Goal: Task Accomplishment & Management: Manage account settings

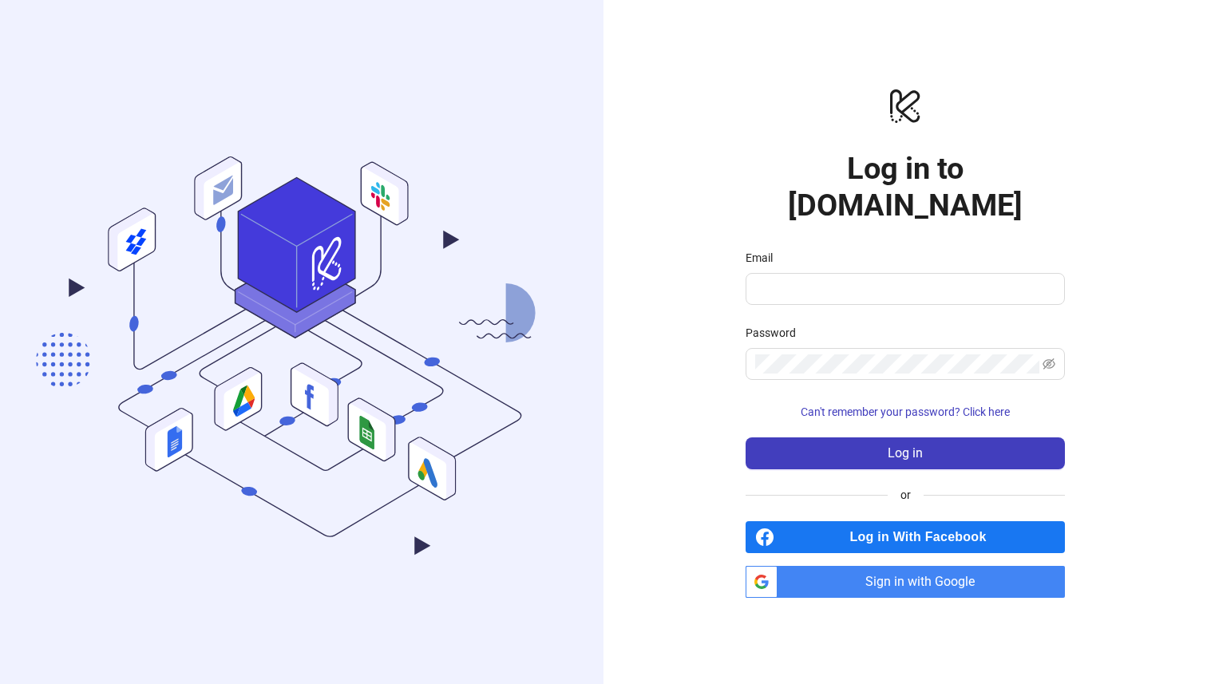
click at [857, 566] on span "Sign in with Google" at bounding box center [924, 582] width 281 height 32
click at [929, 566] on span "Sign in with Google" at bounding box center [924, 582] width 281 height 32
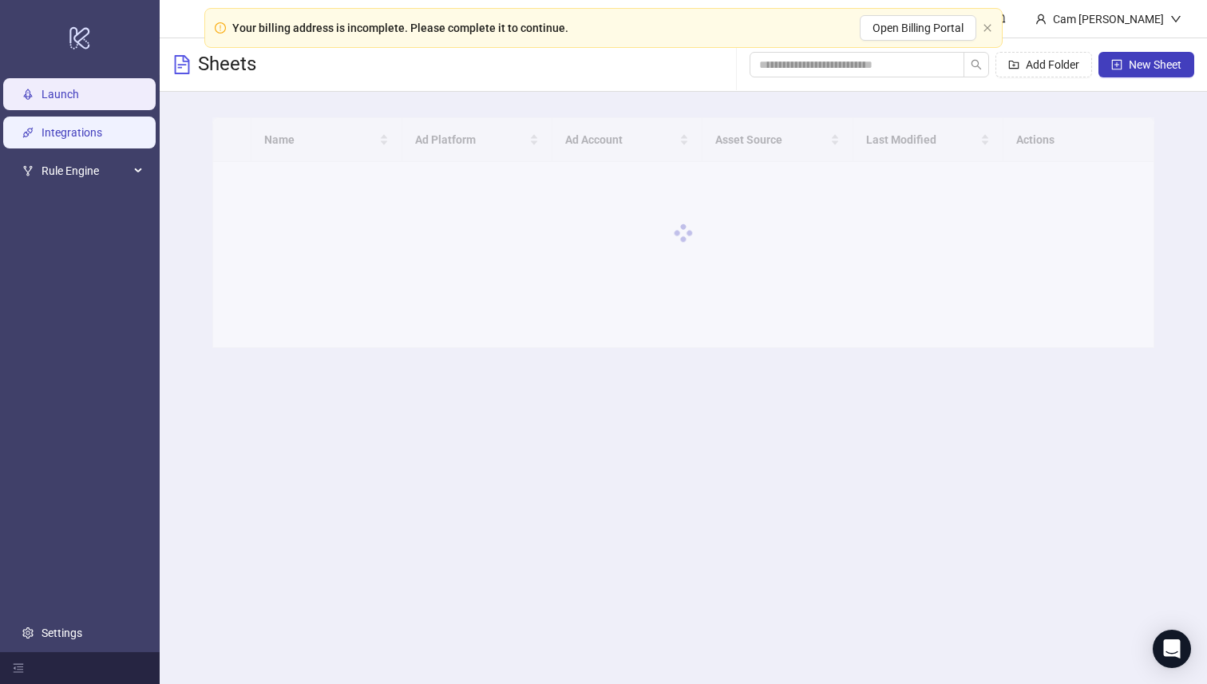
click at [85, 135] on link "Integrations" at bounding box center [72, 133] width 61 height 13
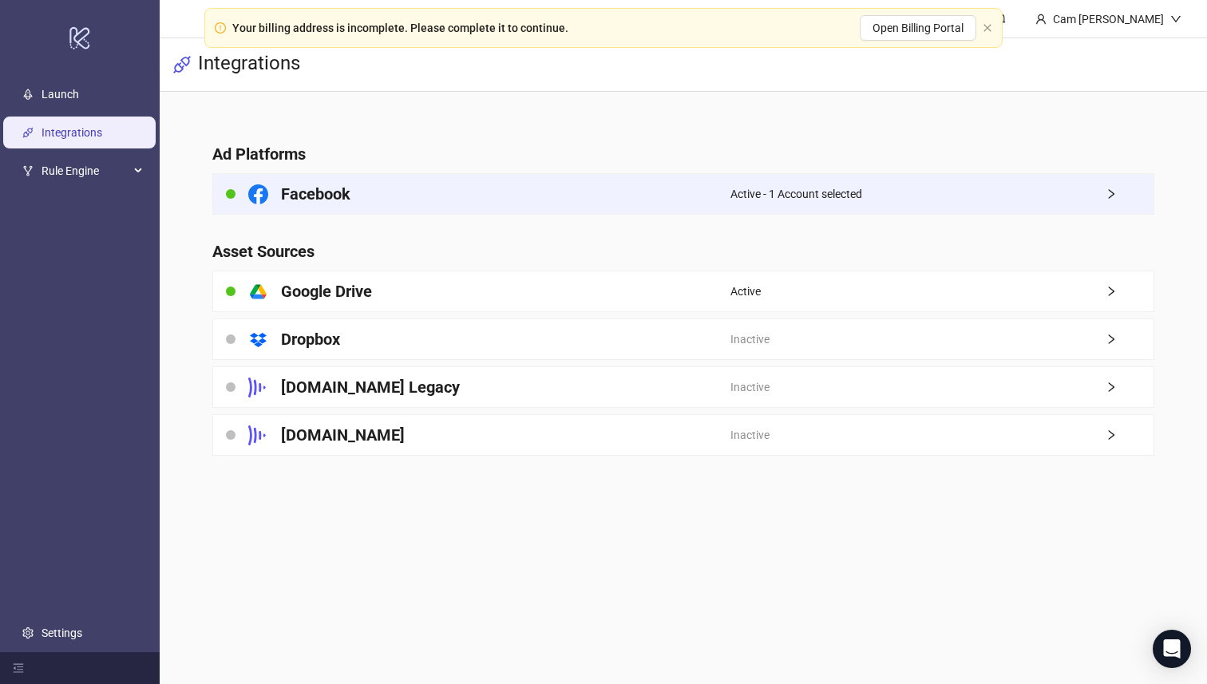
click at [890, 182] on div "Active - 1 Account selected" at bounding box center [941, 194] width 423 height 40
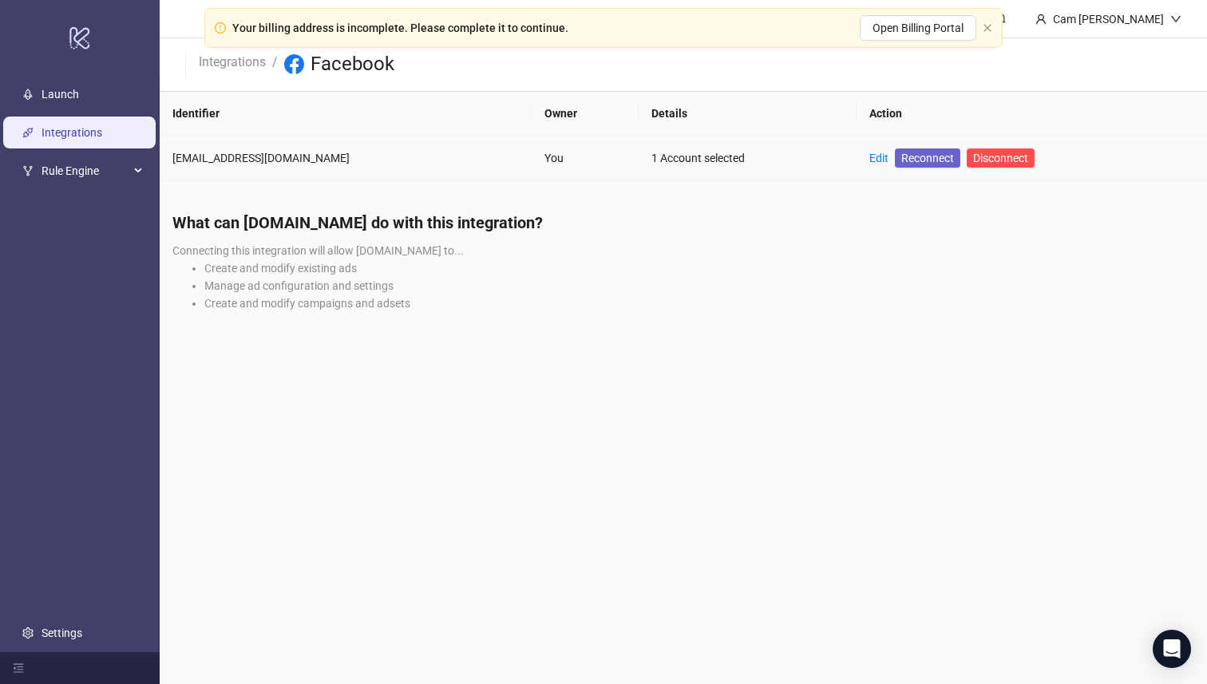
click at [901, 156] on span "Reconnect" at bounding box center [927, 158] width 53 height 18
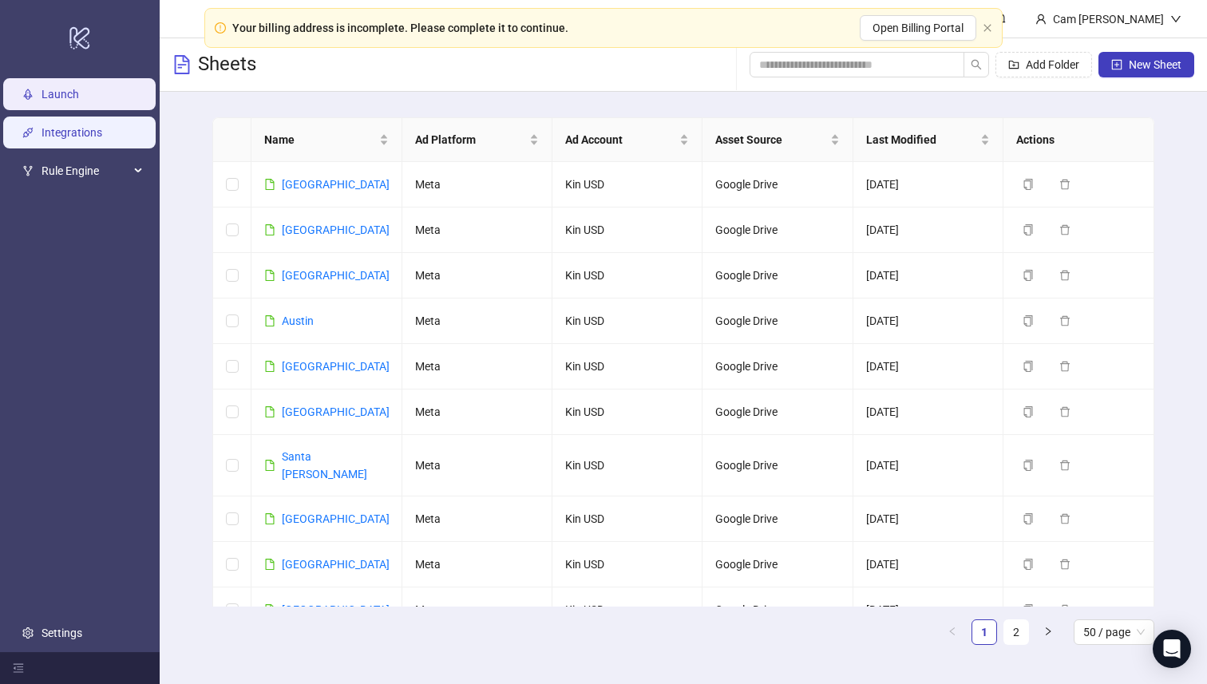
click at [101, 133] on link "Integrations" at bounding box center [72, 133] width 61 height 13
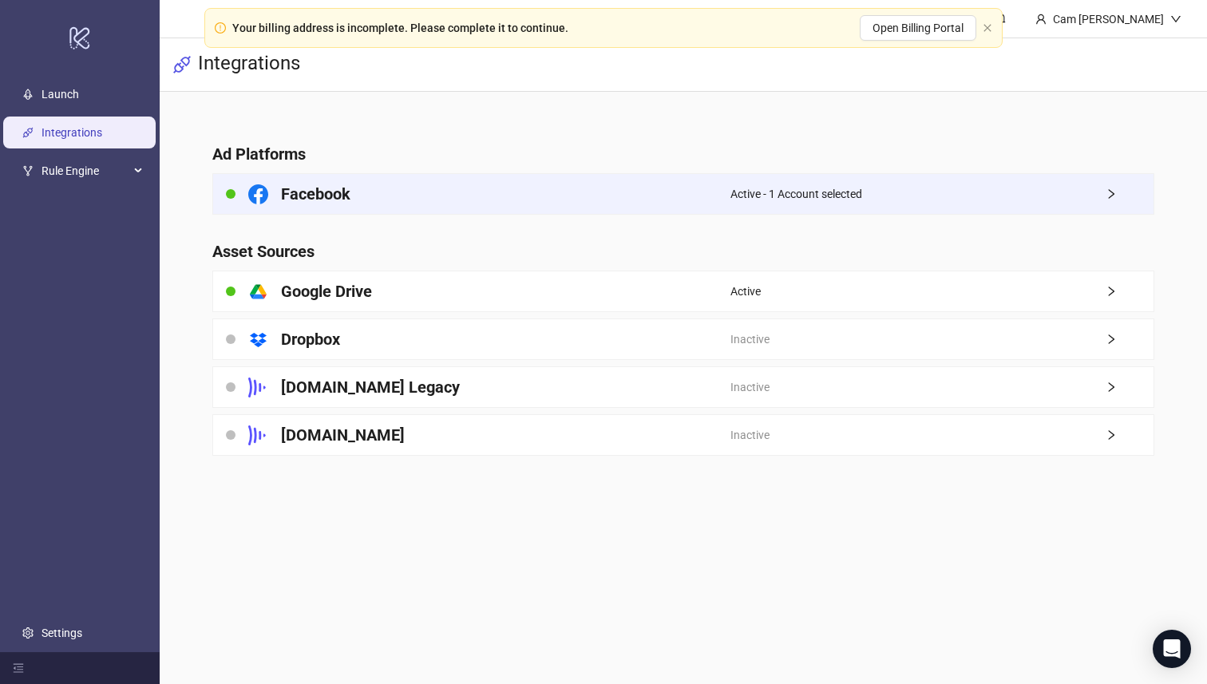
click at [820, 183] on div "Active - 1 Account selected" at bounding box center [941, 194] width 423 height 40
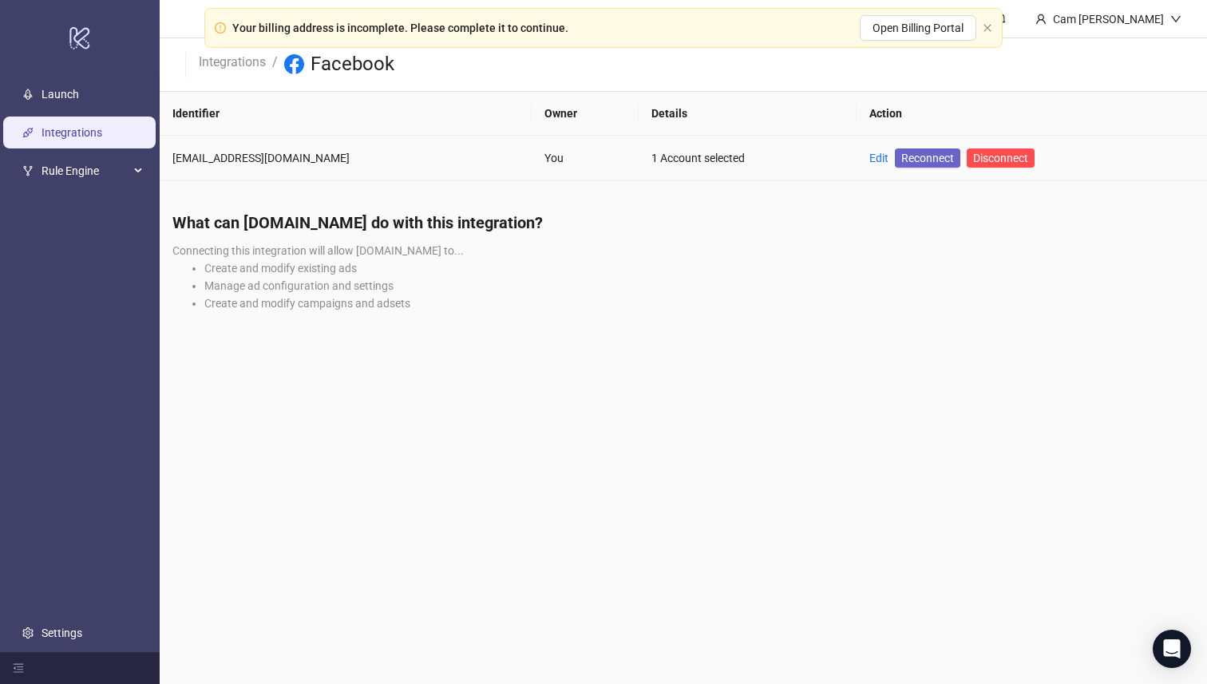
click at [901, 159] on span "Reconnect" at bounding box center [927, 158] width 53 height 18
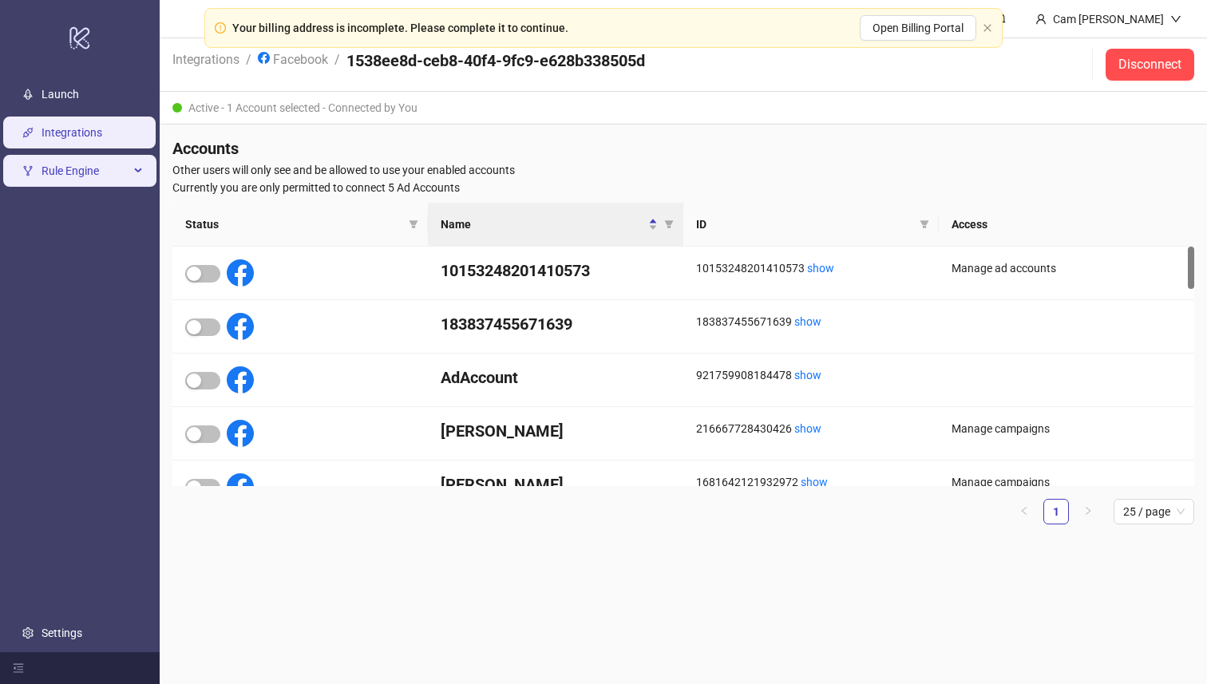
click at [111, 171] on span "Rule Engine" at bounding box center [86, 172] width 88 height 32
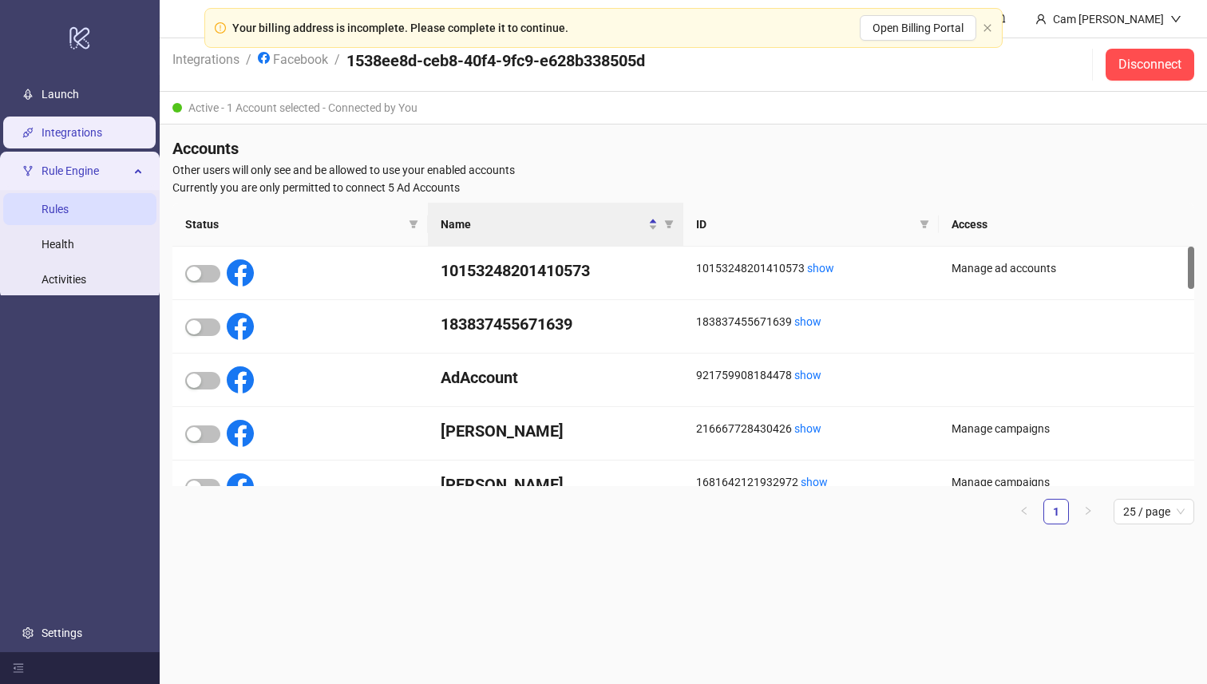
click at [69, 204] on link "Rules" at bounding box center [55, 210] width 27 height 13
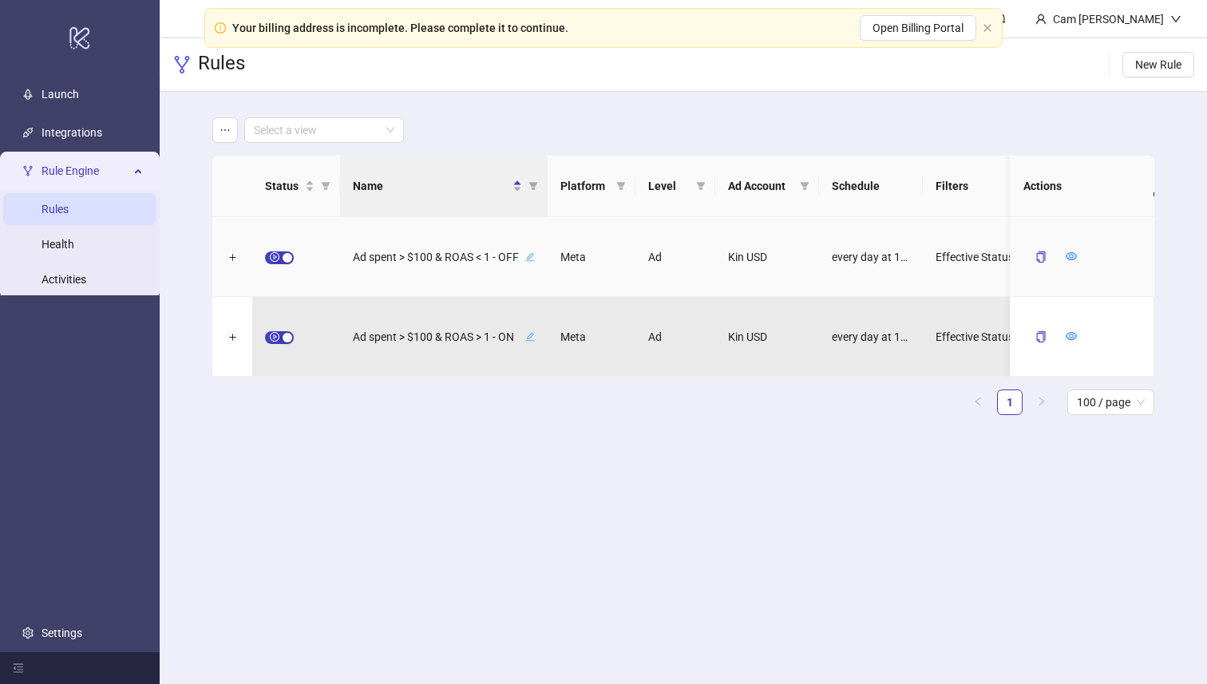
click at [437, 252] on span "Ad spent > $100 & ROAS < 1 - OFF" at bounding box center [437, 257] width 169 height 18
click at [593, 247] on div "Meta" at bounding box center [592, 257] width 88 height 80
click at [716, 273] on div "Kin USD" at bounding box center [767, 257] width 104 height 80
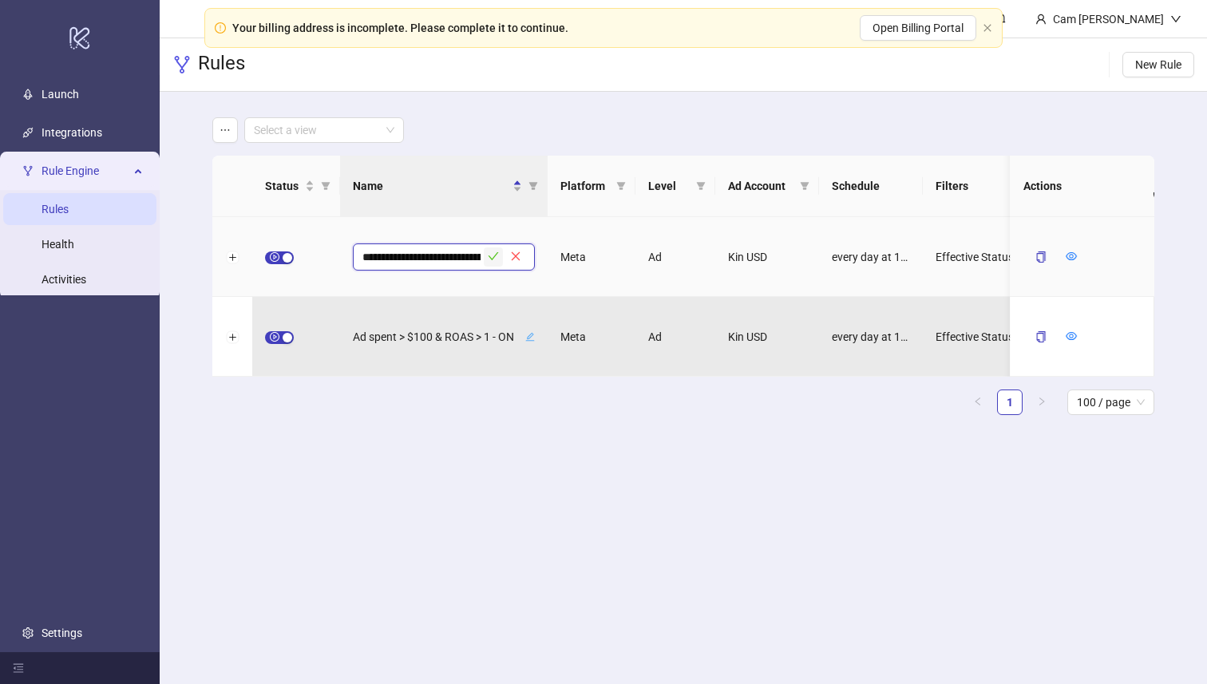
click at [492, 255] on icon "check" at bounding box center [493, 256] width 11 height 11
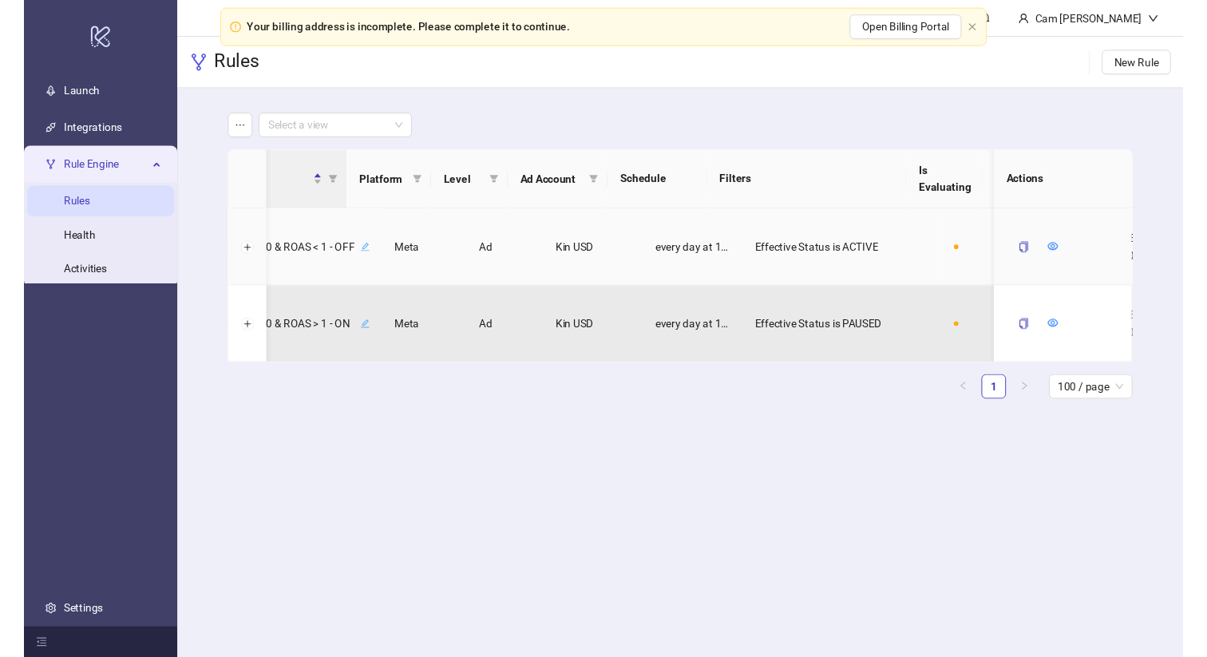
scroll to position [0, 360]
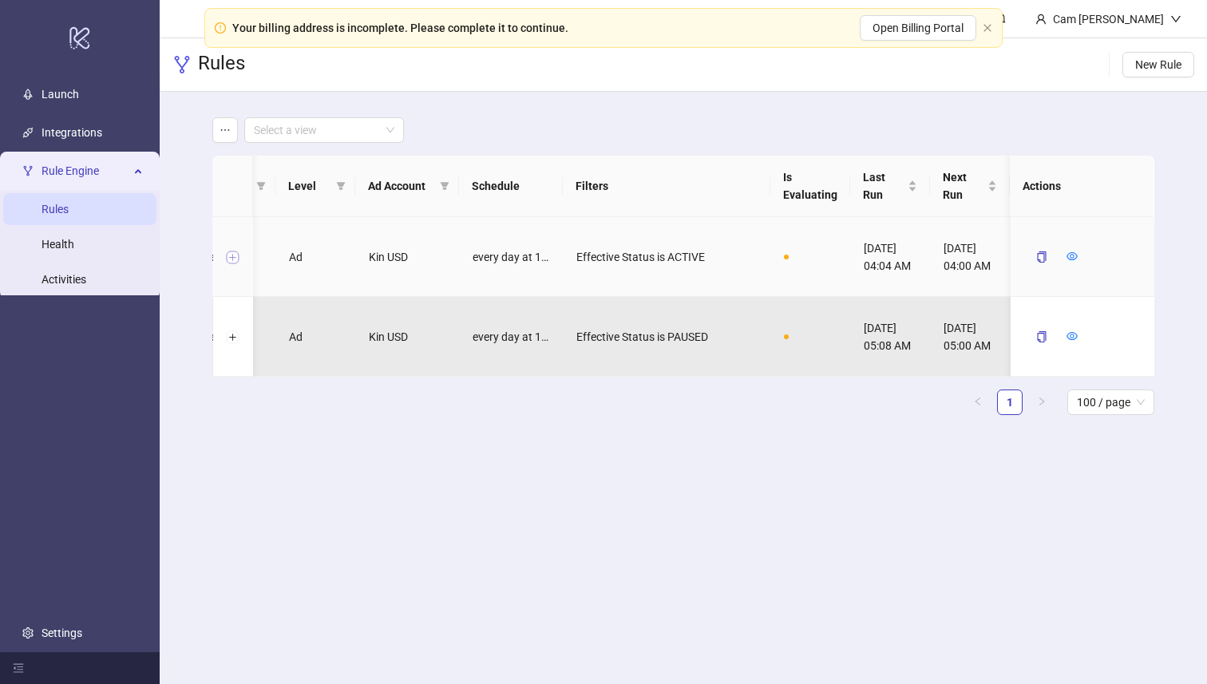
click at [231, 257] on button "Expand row" at bounding box center [232, 257] width 13 height 13
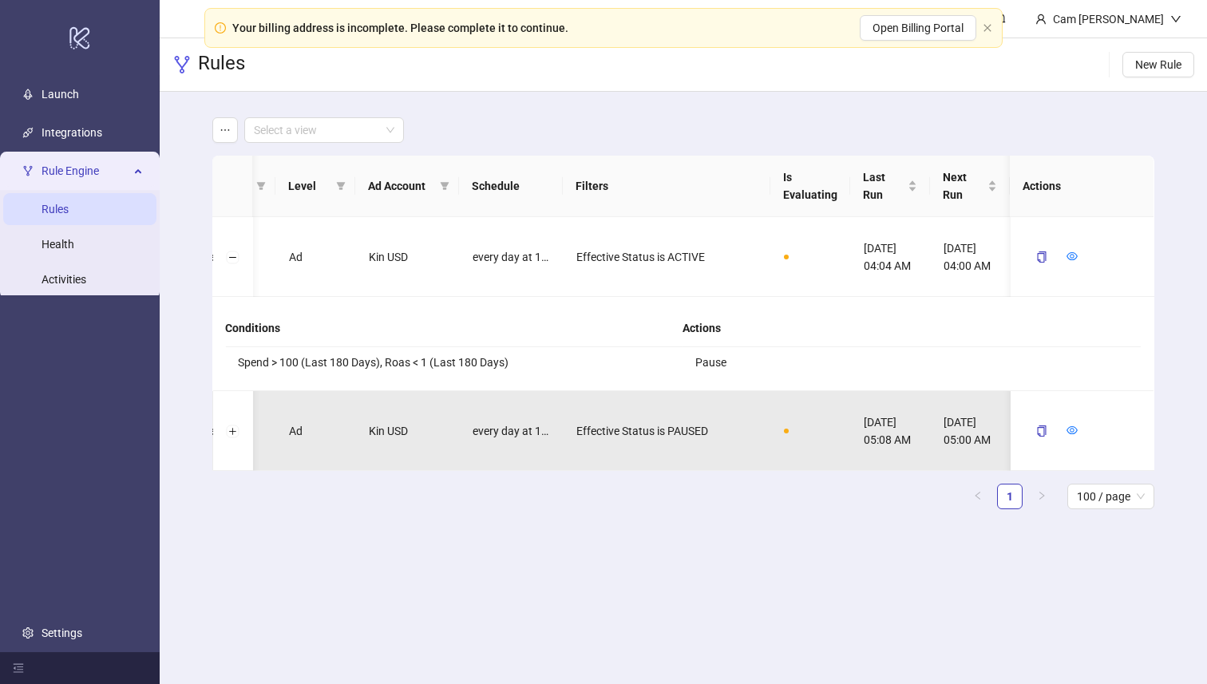
click at [536, 329] on div "Conditions" at bounding box center [453, 329] width 457 height 38
click at [235, 261] on button "Collapse row" at bounding box center [232, 257] width 13 height 13
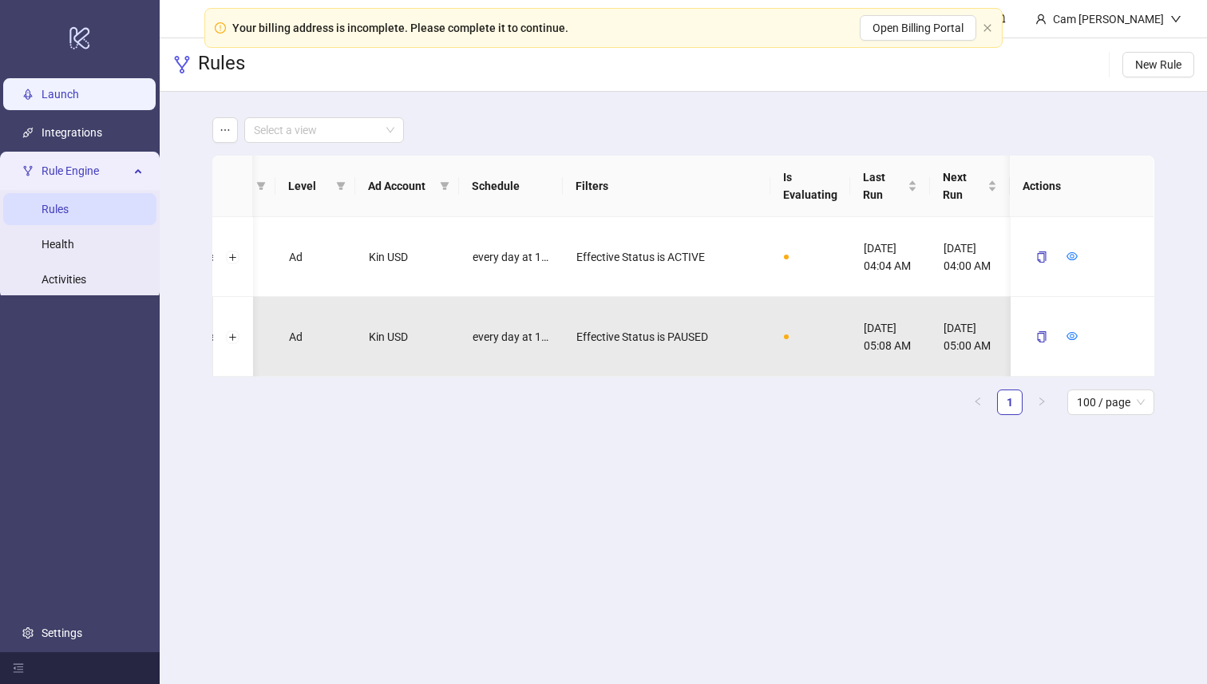
click at [53, 96] on link "Launch" at bounding box center [61, 95] width 38 height 13
